Goal: Task Accomplishment & Management: Complete application form

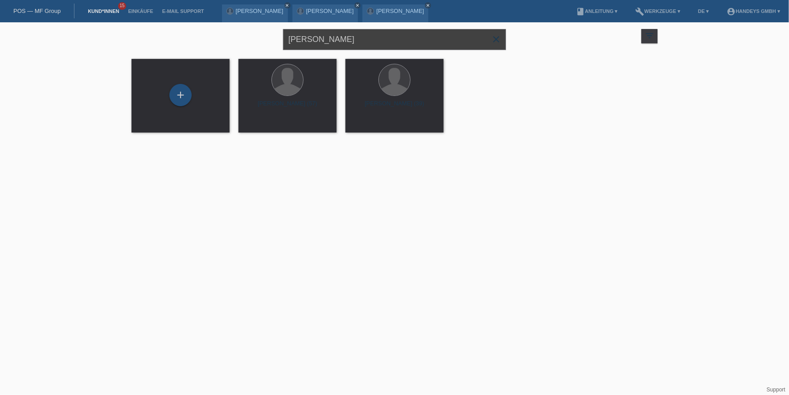
drag, startPoint x: 368, startPoint y: 41, endPoint x: 219, endPoint y: 15, distance: 151.3
click at [219, 22] on body "POS — MF Group Kund*innen 15 Einkäufe E-Mail Support Samuel Baez Pierre close c…" at bounding box center [394, 82] width 789 height 121
type input "MARIA FERNANDA"
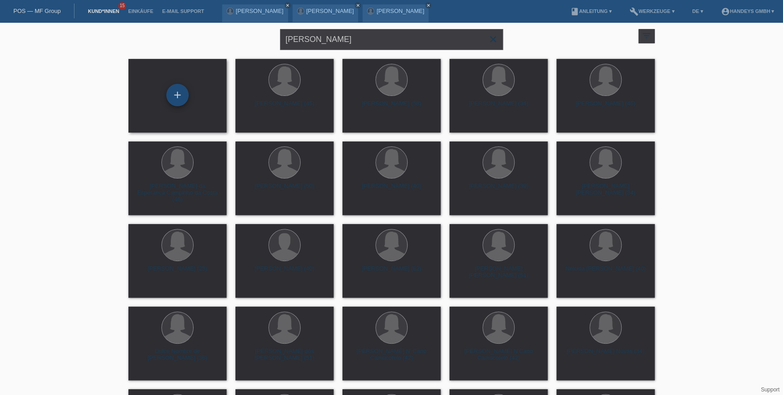
click at [173, 91] on div "+" at bounding box center [177, 95] width 22 height 22
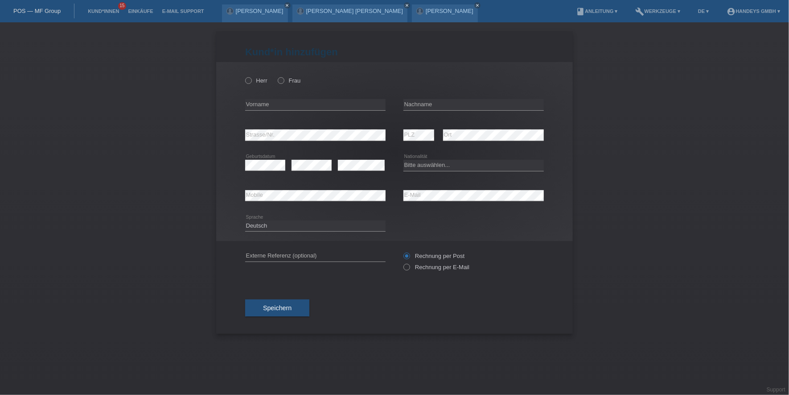
click at [277, 78] on div "Herr Frau" at bounding box center [315, 80] width 140 height 18
click at [277, 76] on icon at bounding box center [277, 76] width 0 height 0
click at [281, 81] on input "Frau" at bounding box center [281, 80] width 6 height 6
radio input "true"
click at [281, 101] on input "text" at bounding box center [315, 104] width 140 height 11
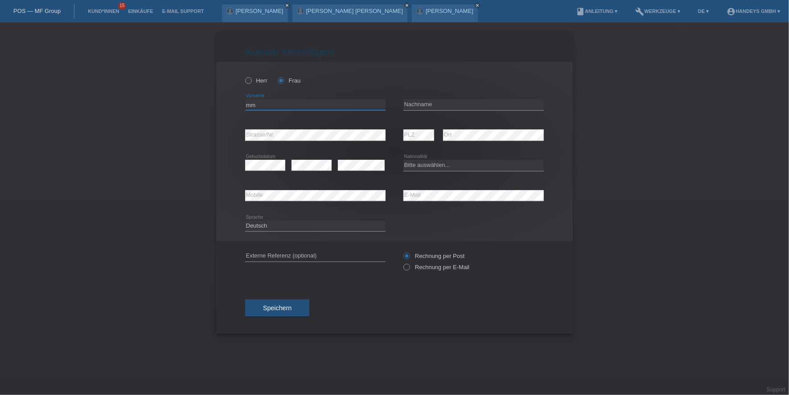
type input "m"
type input "[PERSON_NAME] [PERSON_NAME]"
type input "F"
type input "g"
type input "[PERSON_NAME]"
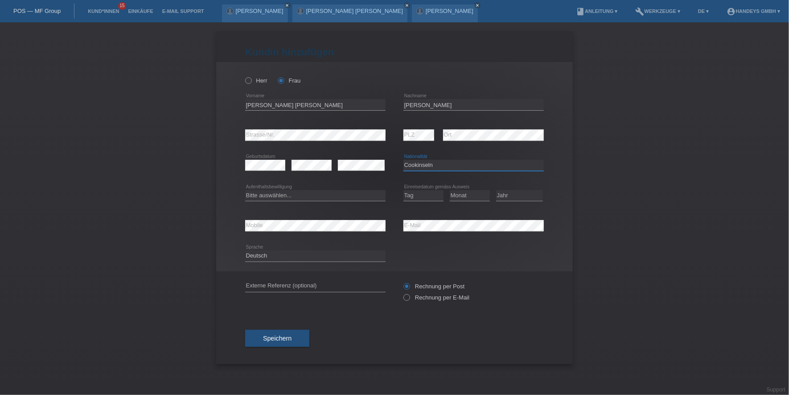
click at [428, 165] on select "Bitte auswählen... Schweiz Deutschland Liechtenstein Österreich ------------ Af…" at bounding box center [474, 165] width 140 height 11
click at [353, 169] on div "error" at bounding box center [361, 165] width 47 height 11
select select "CO"
click at [314, 195] on select "Bitte auswählen... C B B - Flüchtlingsstatus Andere" at bounding box center [315, 195] width 140 height 11
select select "C"
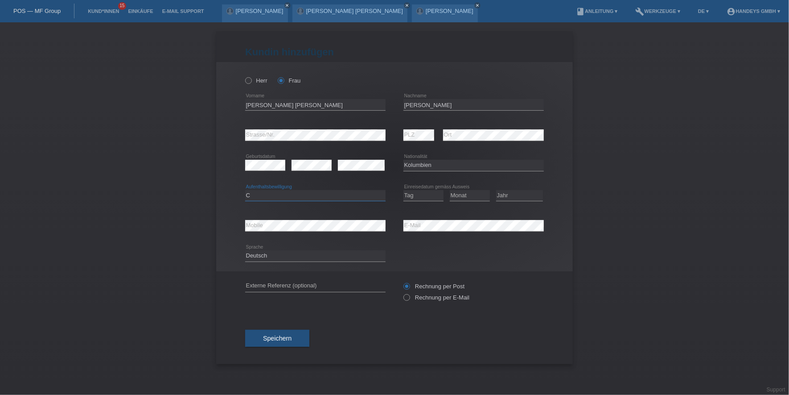
click at [245, 190] on select "Bitte auswählen... C B B - Flüchtlingsstatus Andere" at bounding box center [315, 195] width 140 height 11
click at [426, 197] on select "Tag 01 02 03 04 05 06 07 08 09 10 11" at bounding box center [424, 195] width 40 height 11
select select "01"
click at [404, 190] on select "Tag 01 02 03 04 05 06 07 08 09 10 11" at bounding box center [424, 195] width 40 height 11
select select "04"
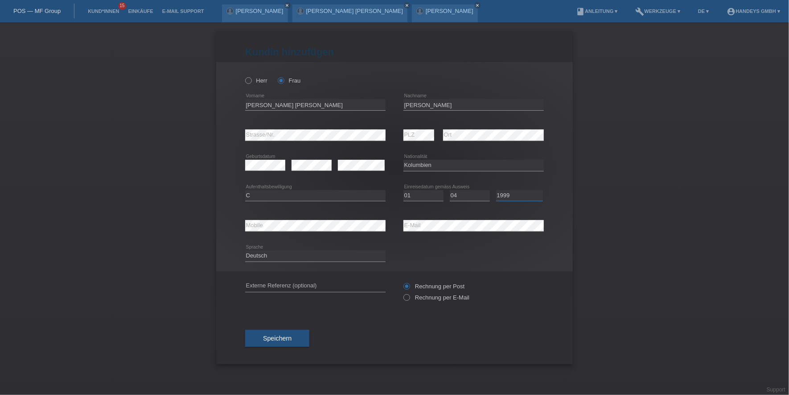
select select "1995"
click at [289, 219] on div "error Mobile" at bounding box center [315, 226] width 140 height 30
click at [279, 284] on input "text" at bounding box center [315, 286] width 140 height 11
type input "DERYA"
click at [286, 128] on div "error Strasse/Nr." at bounding box center [315, 135] width 140 height 30
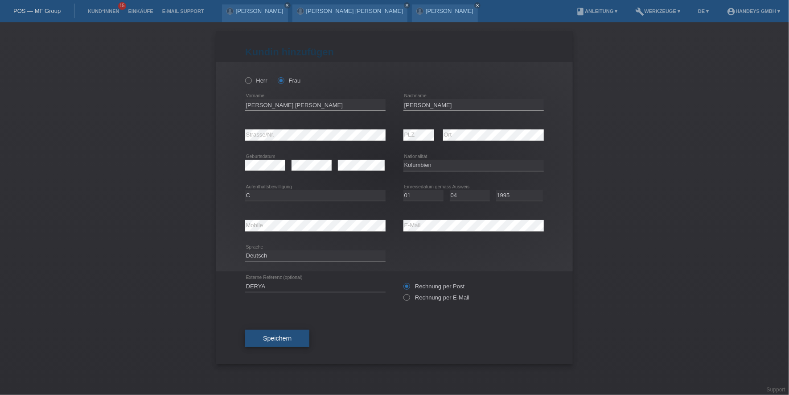
click at [272, 335] on span "Speichern" at bounding box center [277, 338] width 29 height 7
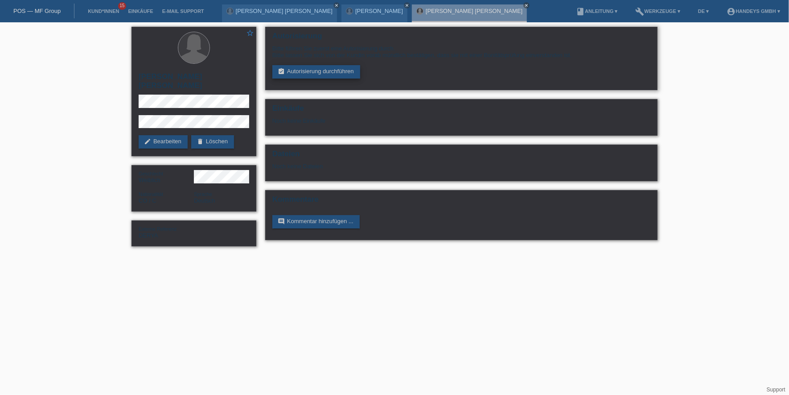
click at [334, 73] on link "assignment_turned_in Autorisierung durchführen" at bounding box center [317, 71] width 88 height 13
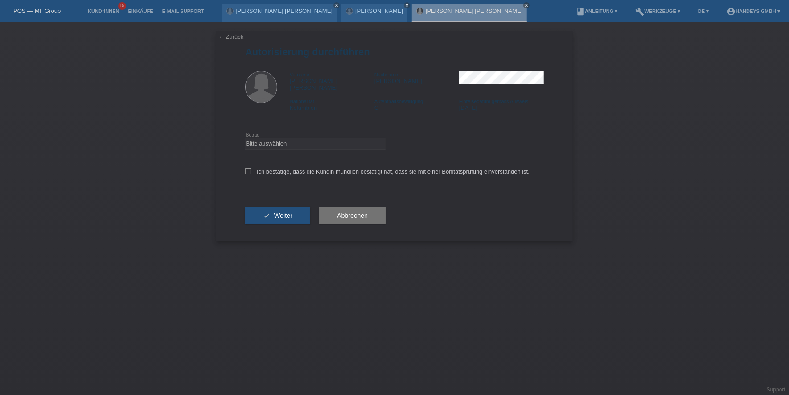
click at [316, 144] on div "Bitte auswählen CHF 1.00 - CHF 499.00 CHF 500.00 - CHF 1'999.00 CHF 2'000.00 - …" at bounding box center [315, 144] width 140 height 30
click at [323, 143] on div "Bitte auswählen CHF 1.00 - CHF 499.00 CHF 500.00 - CHF 1'999.00 CHF 2'000.00 - …" at bounding box center [315, 144] width 140 height 30
click at [307, 138] on select "Bitte auswählen CHF 1.00 - CHF 499.00 CHF 500.00 - CHF 1'999.00 CHF 2'000.00 - …" at bounding box center [315, 143] width 140 height 11
select select "2"
click at [245, 138] on select "Bitte auswählen CHF 1.00 - CHF 499.00 CHF 500.00 - CHF 1'999.00 CHF 2'000.00 - …" at bounding box center [315, 143] width 140 height 11
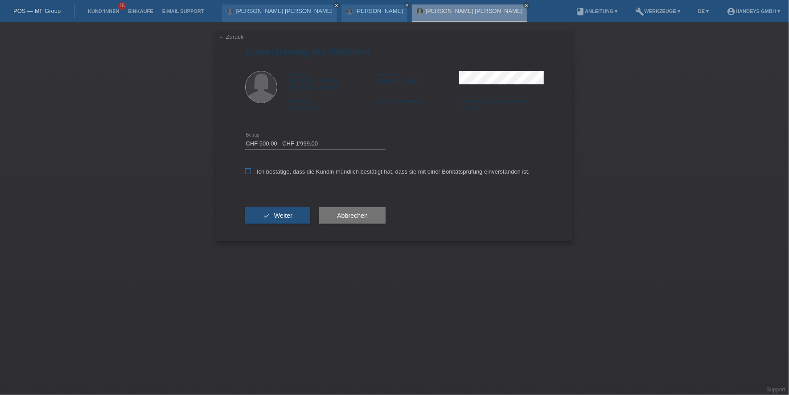
click at [290, 168] on label "Ich bestätige, dass die Kundin mündlich bestätigt hat, dass sie mit einer Bonit…" at bounding box center [387, 171] width 285 height 7
click at [251, 168] on input "Ich bestätige, dass die Kundin mündlich bestätigt hat, dass sie mit einer Bonit…" at bounding box center [248, 171] width 6 height 6
checkbox input "true"
click at [281, 207] on button "check Weiter" at bounding box center [277, 215] width 65 height 17
